Goal: Task Accomplishment & Management: Use online tool/utility

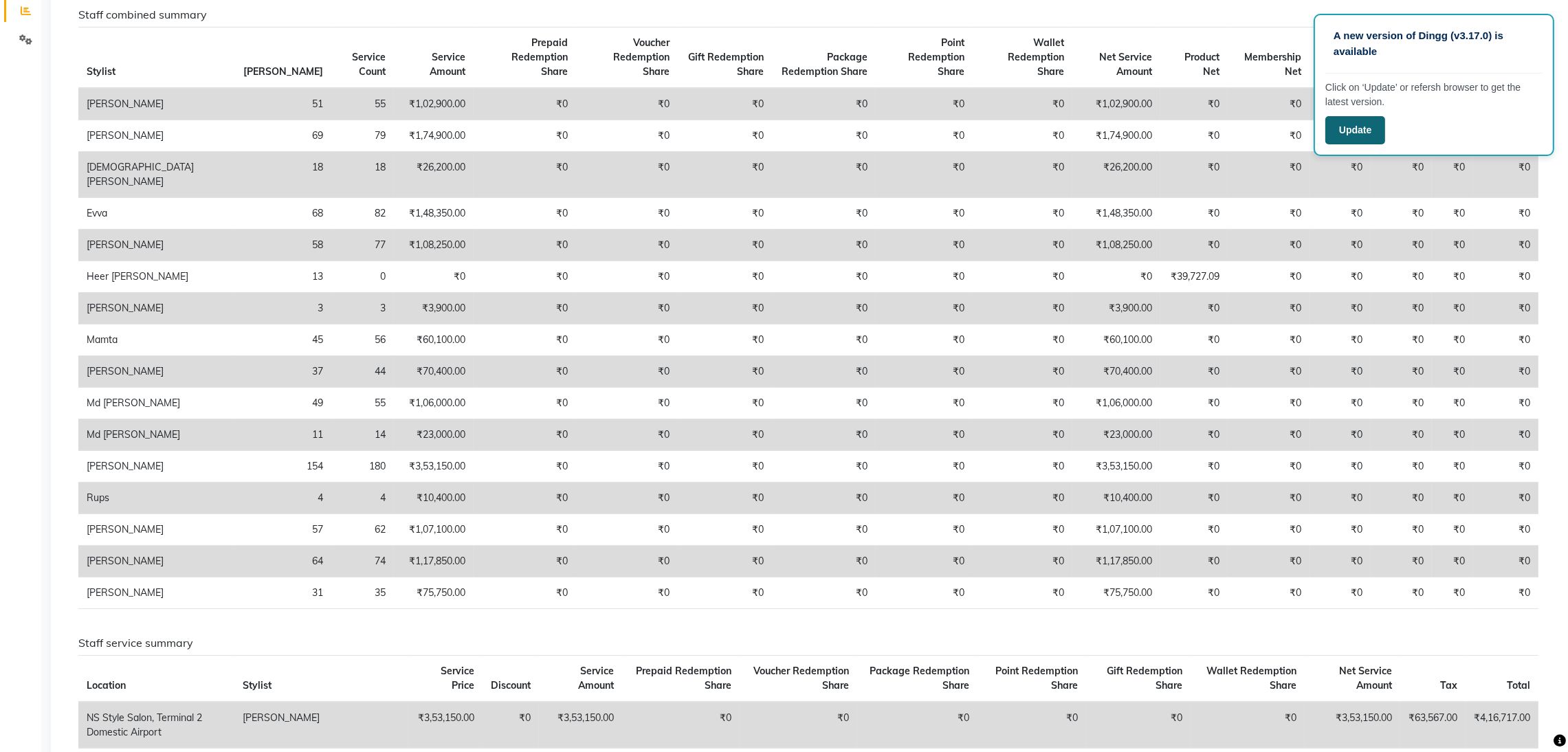
click at [1353, 133] on button "Update" at bounding box center [1354, 130] width 60 height 29
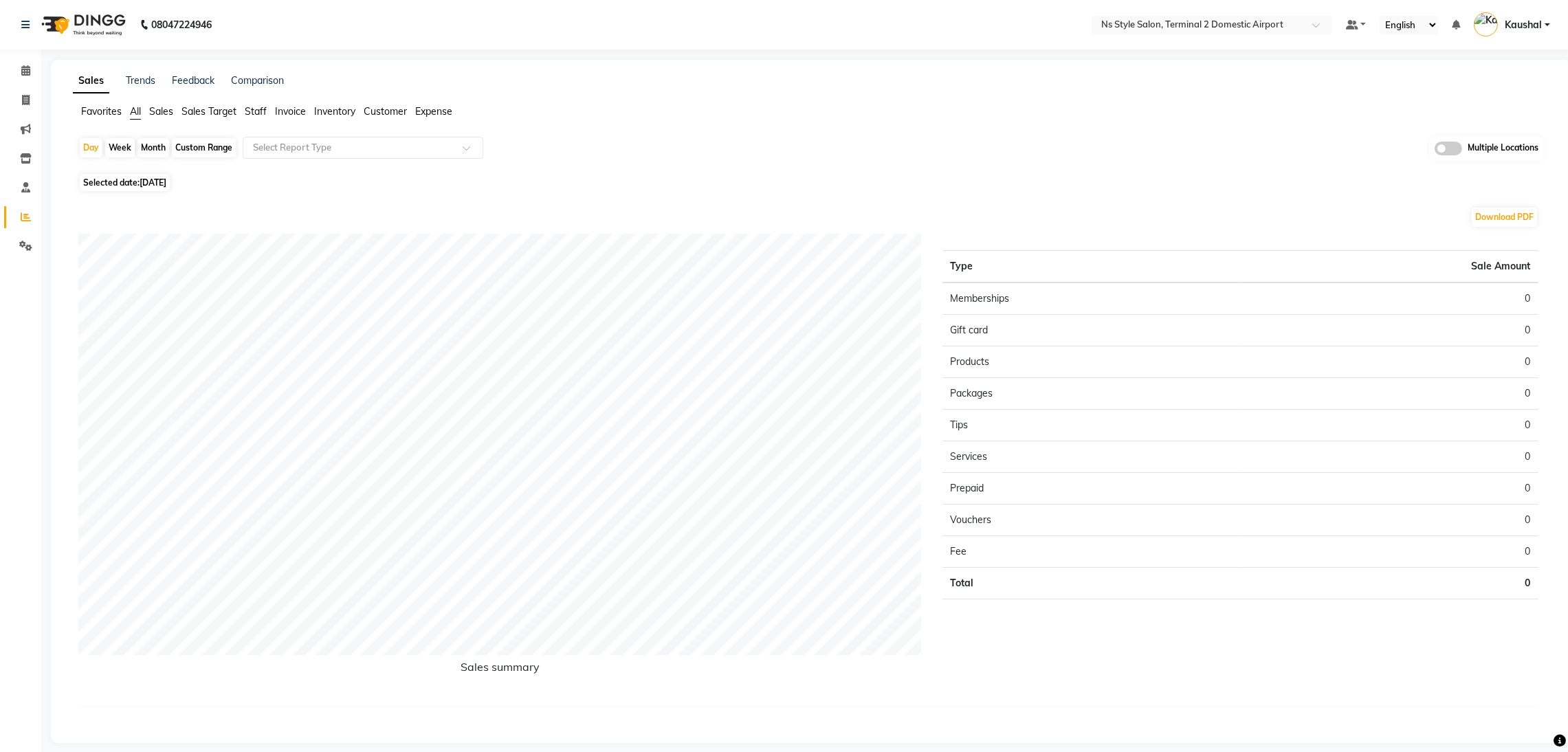
click at [155, 146] on div "Month" at bounding box center [152, 148] width 31 height 20
select select "9"
select select "2025"
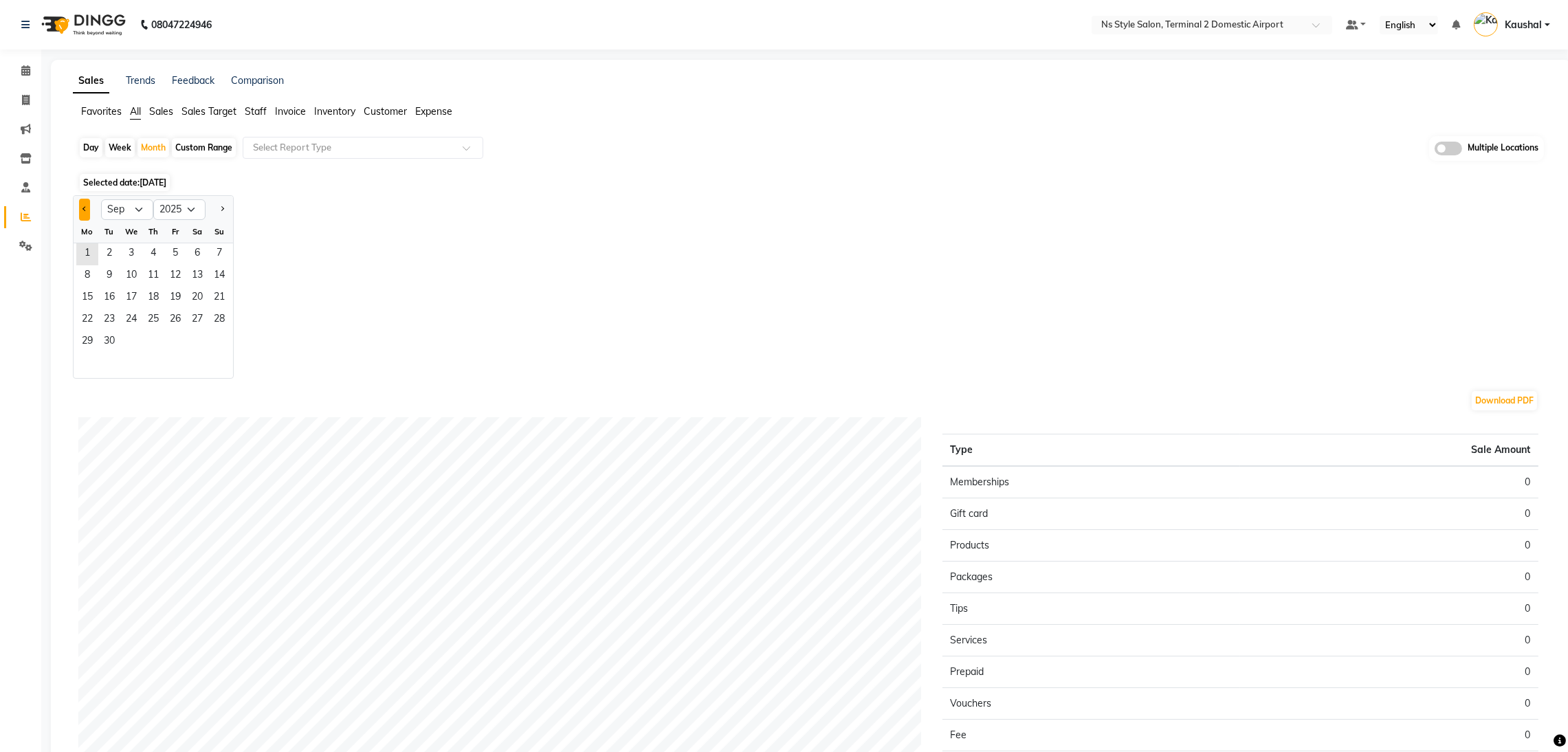
click at [86, 215] on button "Previous month" at bounding box center [85, 209] width 11 height 22
select select "8"
click at [181, 255] on span "1" at bounding box center [175, 254] width 22 height 22
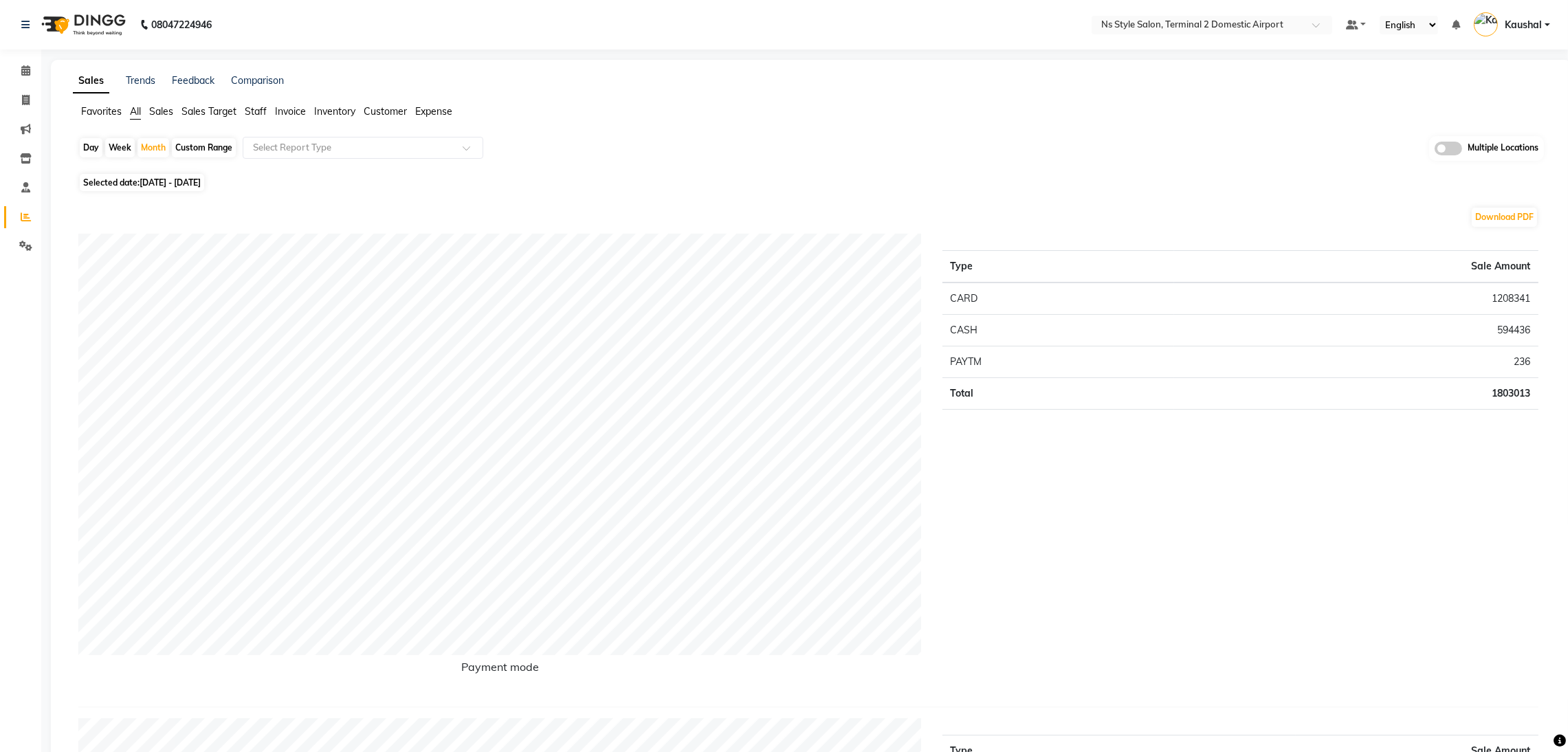
click at [286, 105] on span "Invoice" at bounding box center [290, 111] width 31 height 12
click at [389, 158] on ng-select "Select Report Type" at bounding box center [363, 148] width 241 height 22
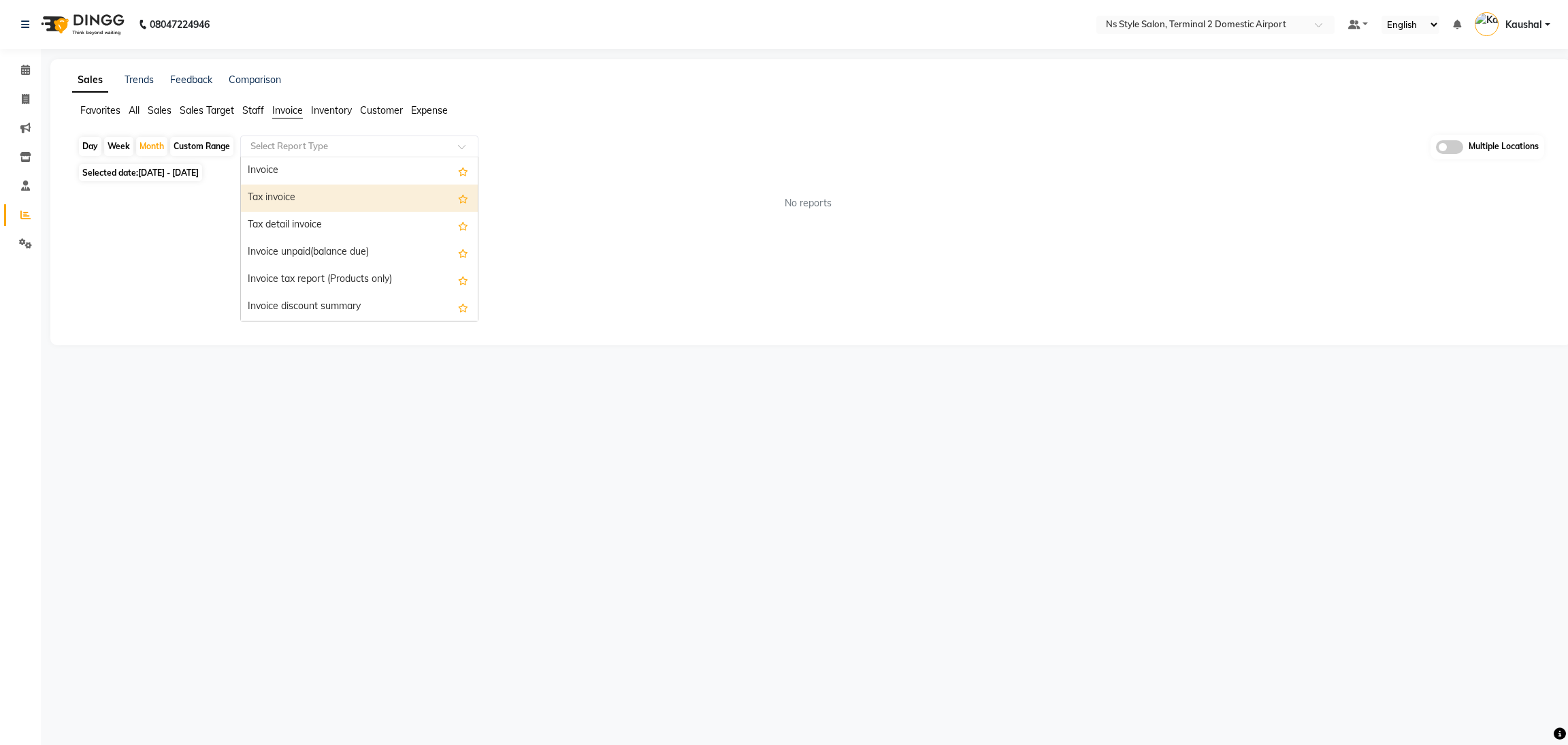
click at [360, 190] on div "Tax invoice" at bounding box center [359, 198] width 236 height 27
select select "full_report"
select select "csv"
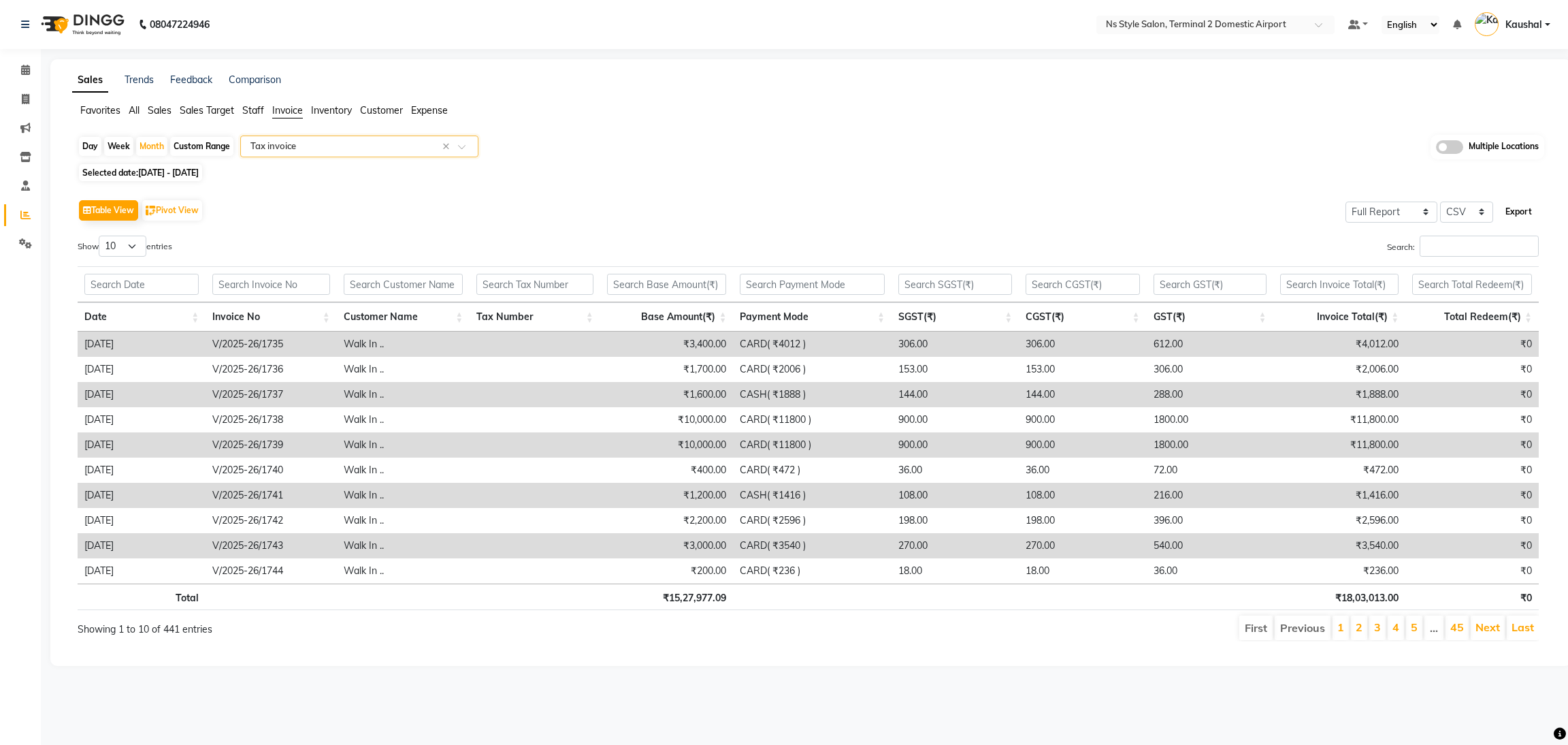
click at [1522, 209] on button "Export" at bounding box center [1519, 212] width 37 height 23
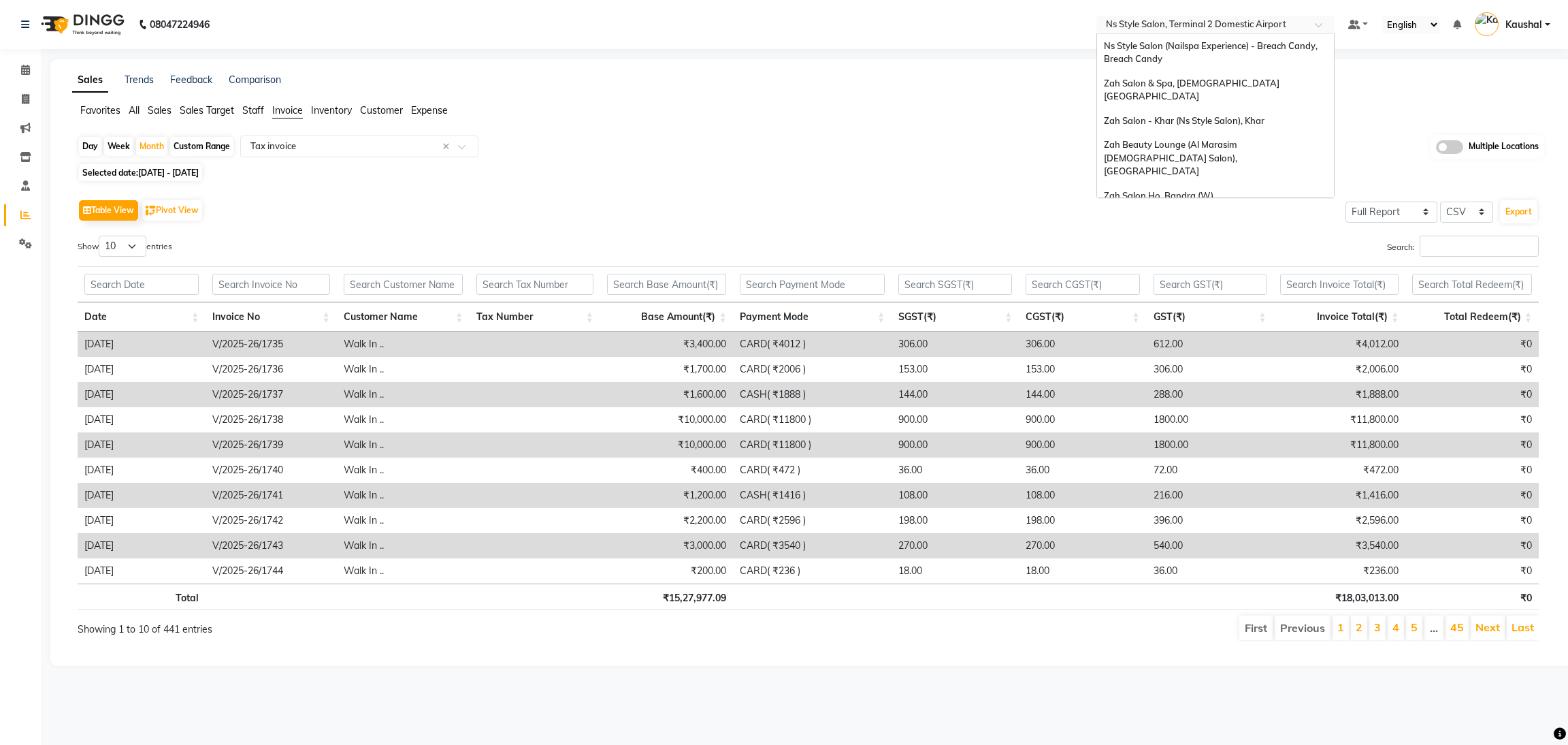
click at [1270, 29] on input "text" at bounding box center [1202, 26] width 198 height 13
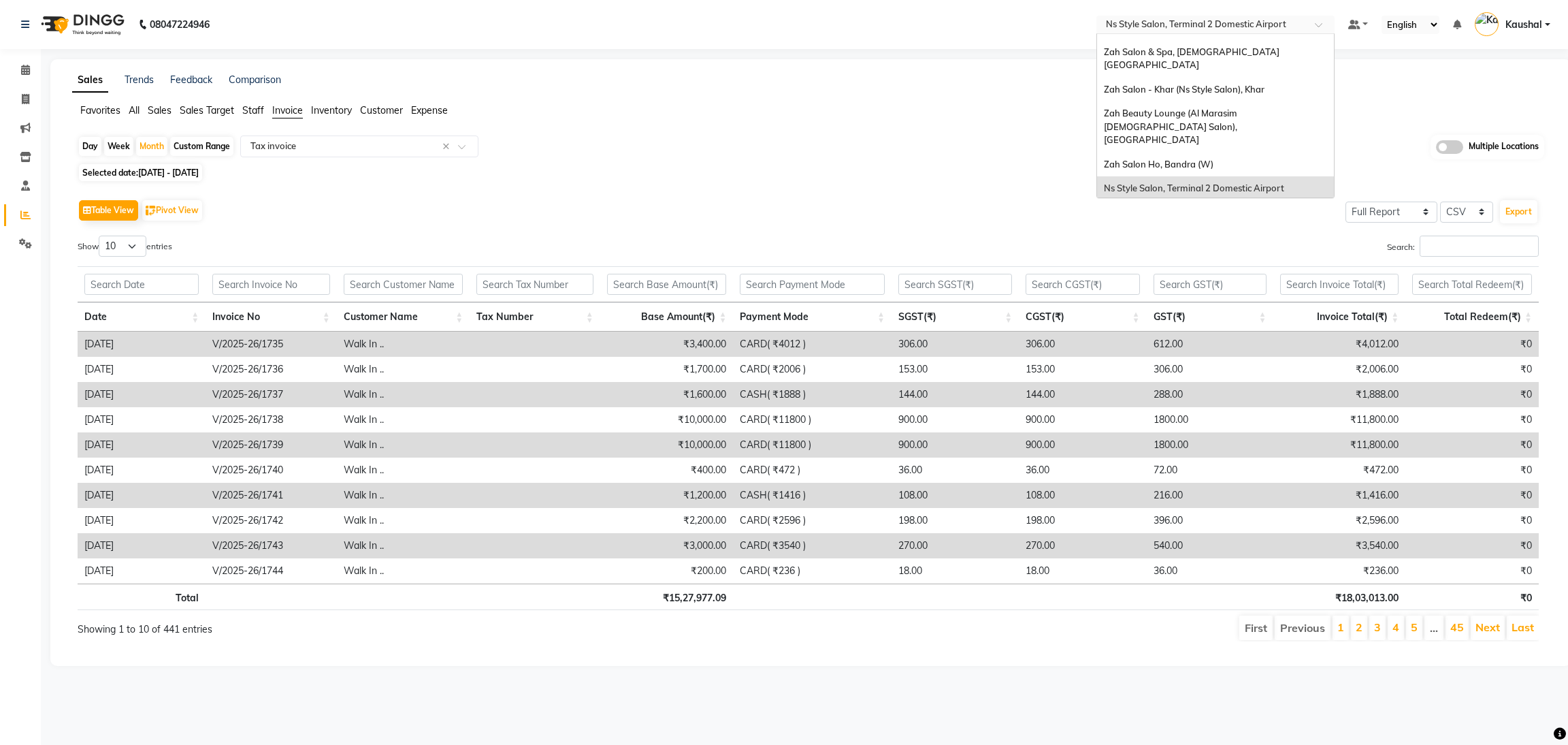
click at [1234, 207] on span "Ns Style Salon, Terminal 1 Domestic Airport" at bounding box center [1194, 213] width 180 height 11
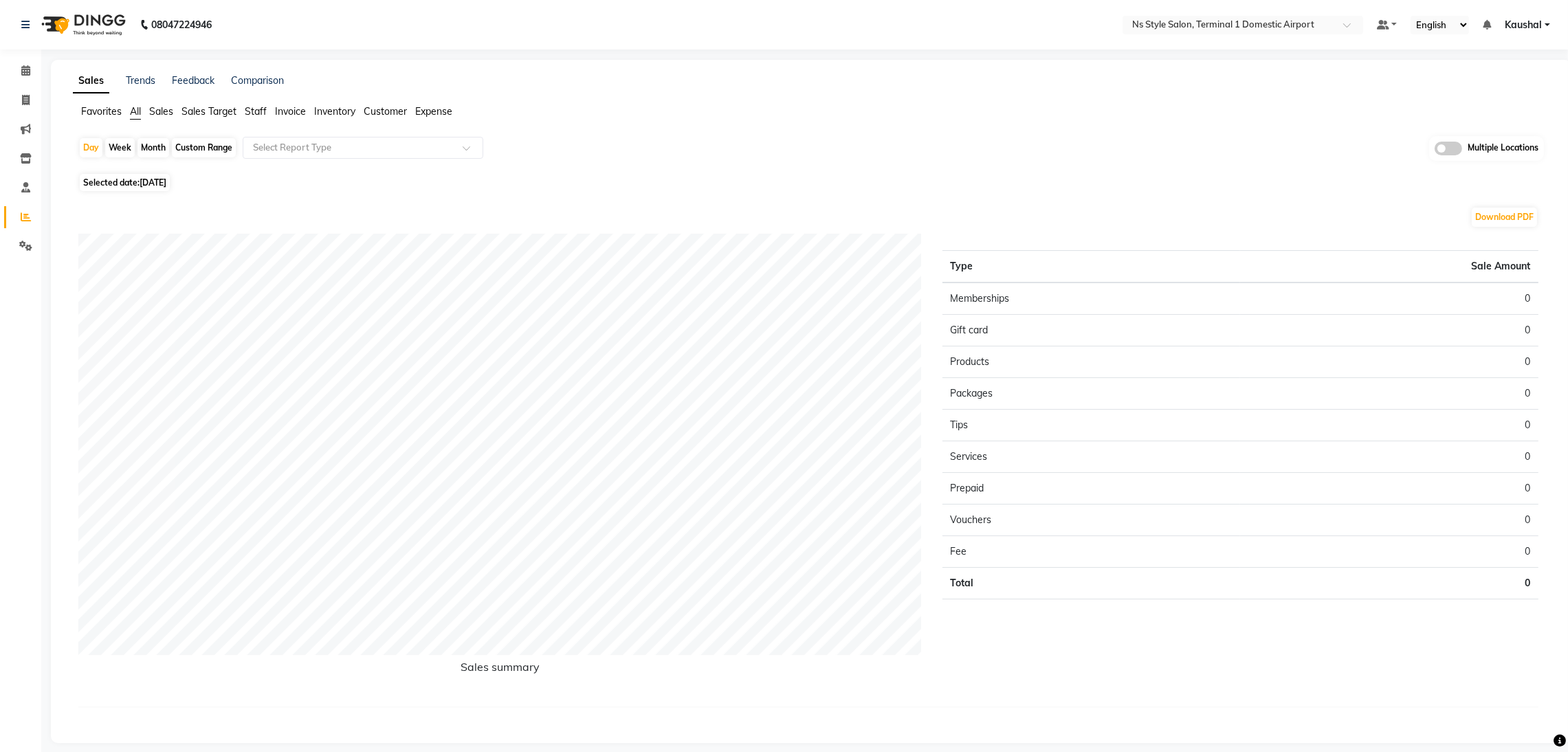
click at [148, 149] on div "Month" at bounding box center [152, 148] width 31 height 20
select select "9"
select select "2025"
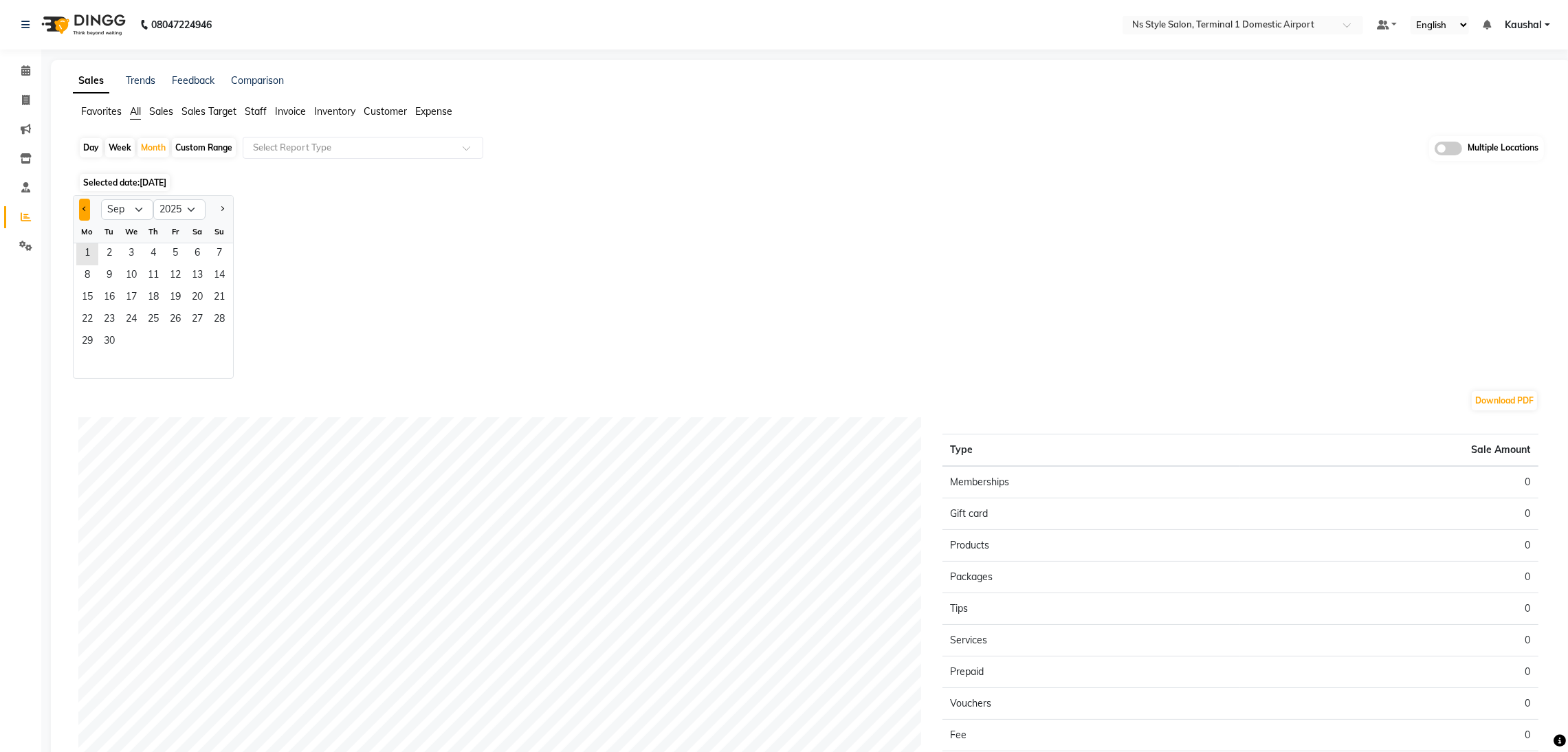
click at [88, 203] on button "Previous month" at bounding box center [85, 209] width 11 height 22
select select "8"
click at [174, 257] on span "1" at bounding box center [175, 254] width 22 height 22
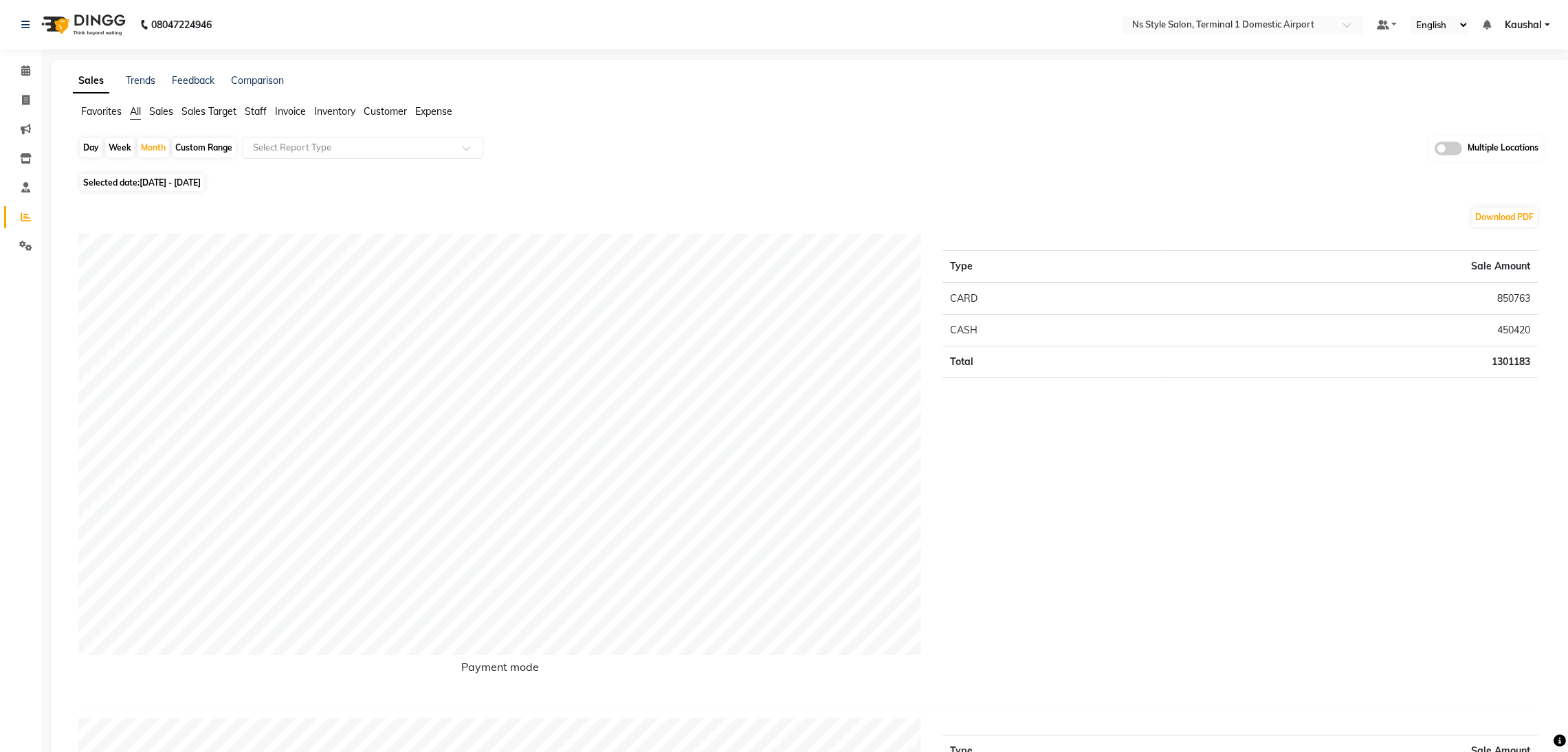
click at [290, 116] on span "Invoice" at bounding box center [290, 111] width 31 height 12
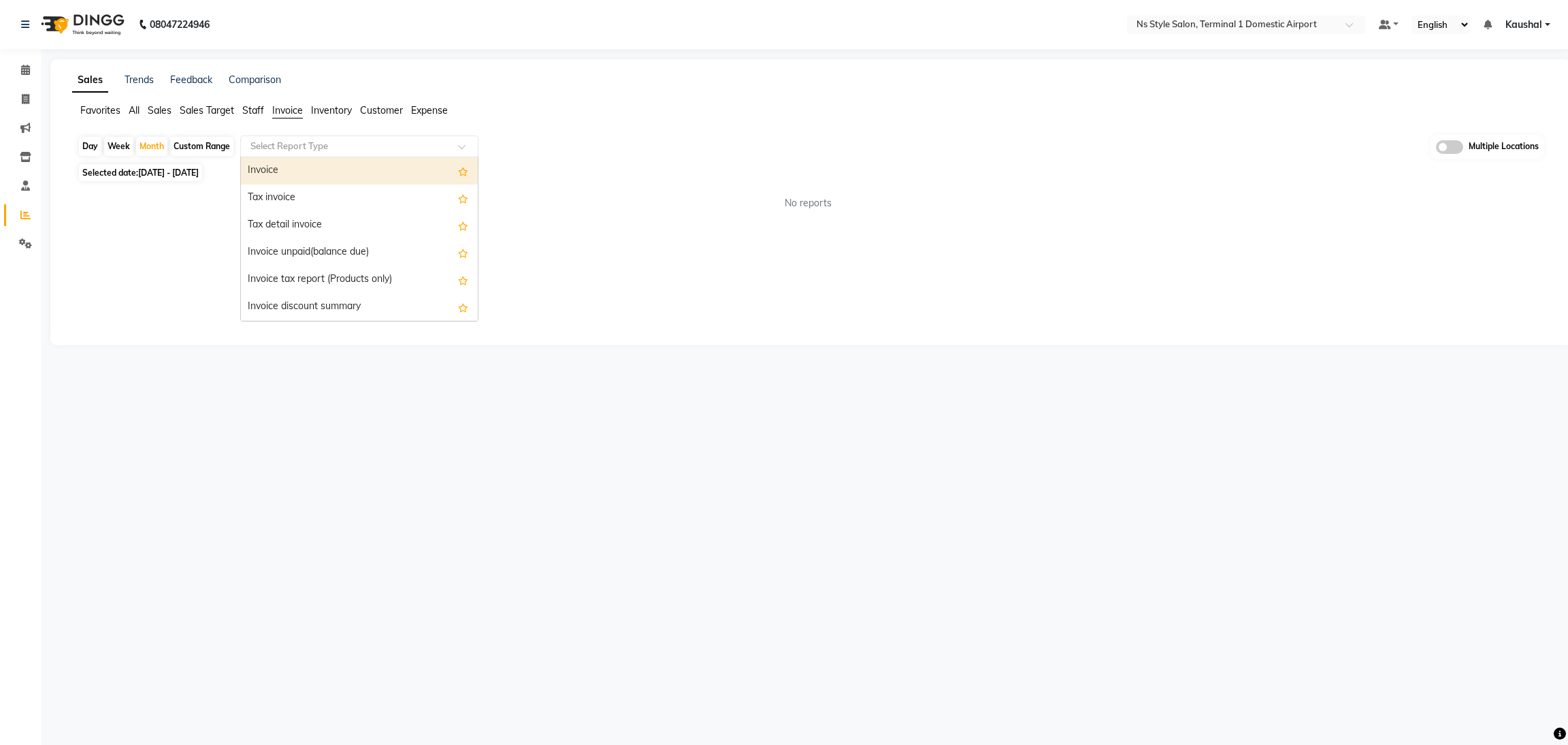
click at [465, 145] on span at bounding box center [466, 150] width 17 height 13
click at [341, 205] on div "Tax invoice" at bounding box center [359, 198] width 236 height 27
select select "full_report"
select select "csv"
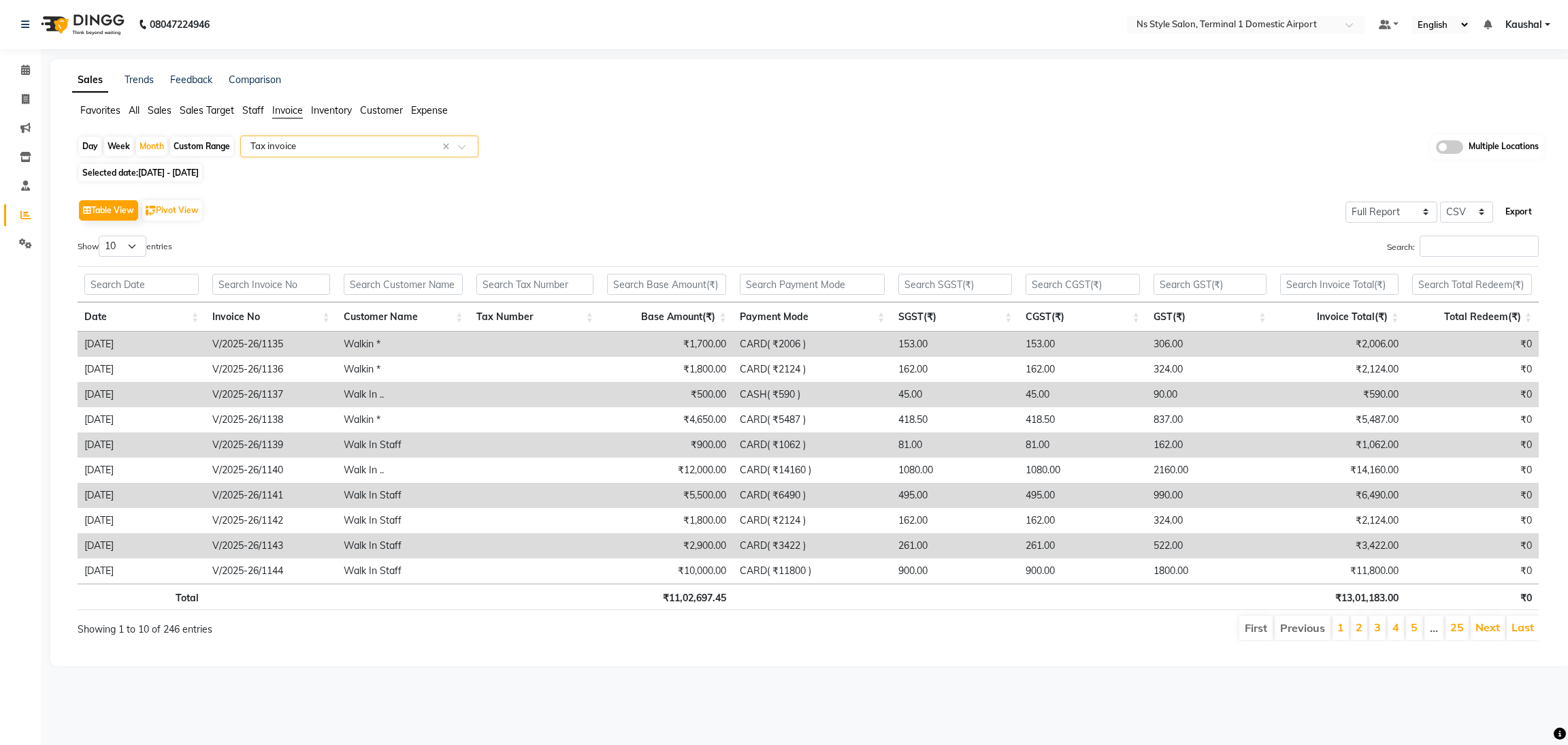
click at [1517, 207] on button "Export" at bounding box center [1519, 212] width 37 height 23
